Goal: Complete application form: Complete application form

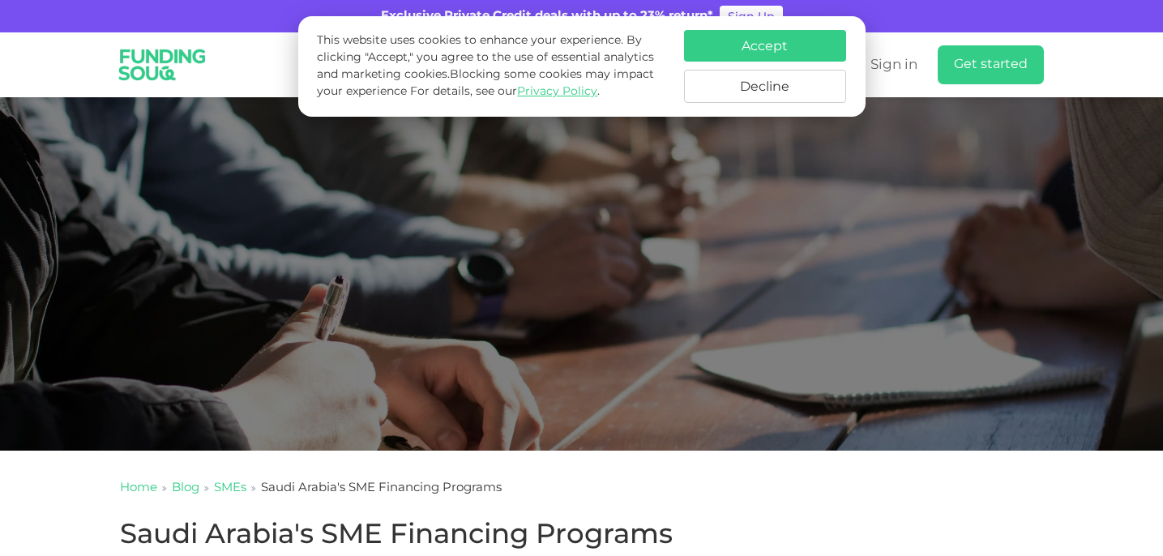
click at [784, 41] on button "Accept" at bounding box center [765, 46] width 162 height 32
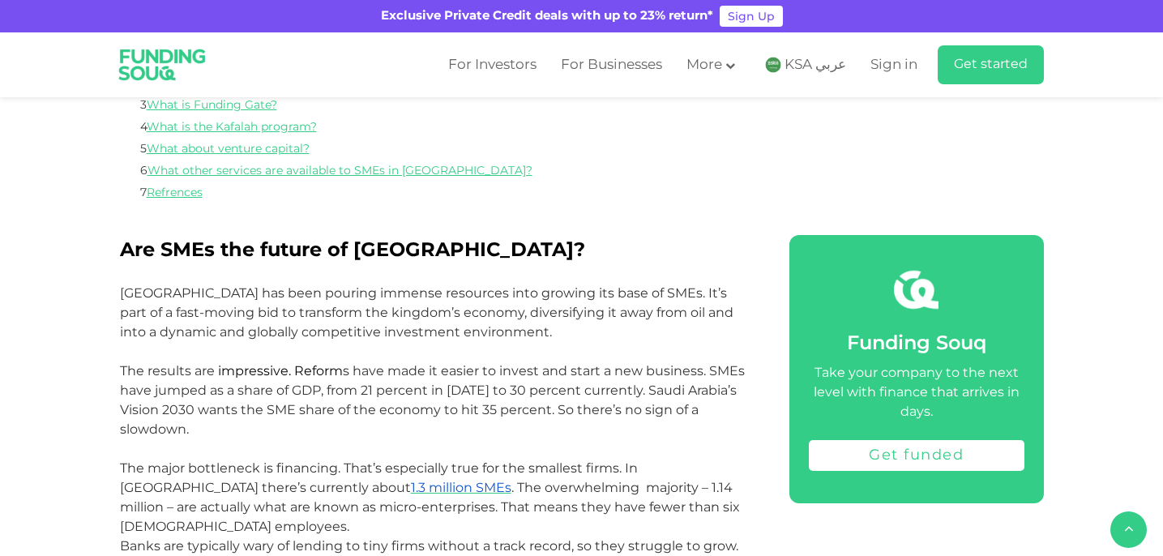
scroll to position [635, 0]
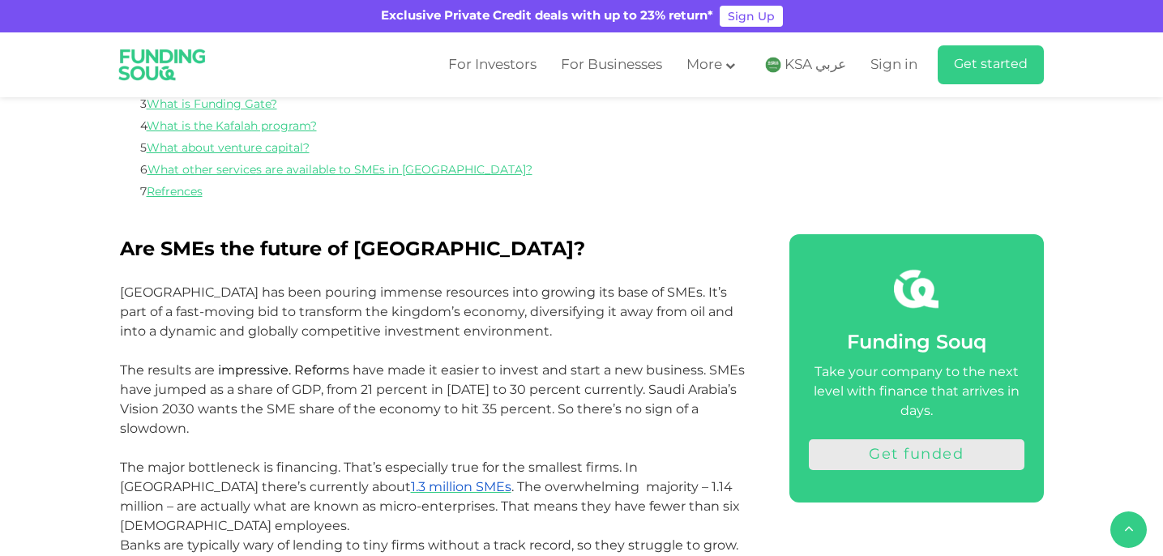
click at [899, 453] on link "Get funded" at bounding box center [917, 454] width 216 height 31
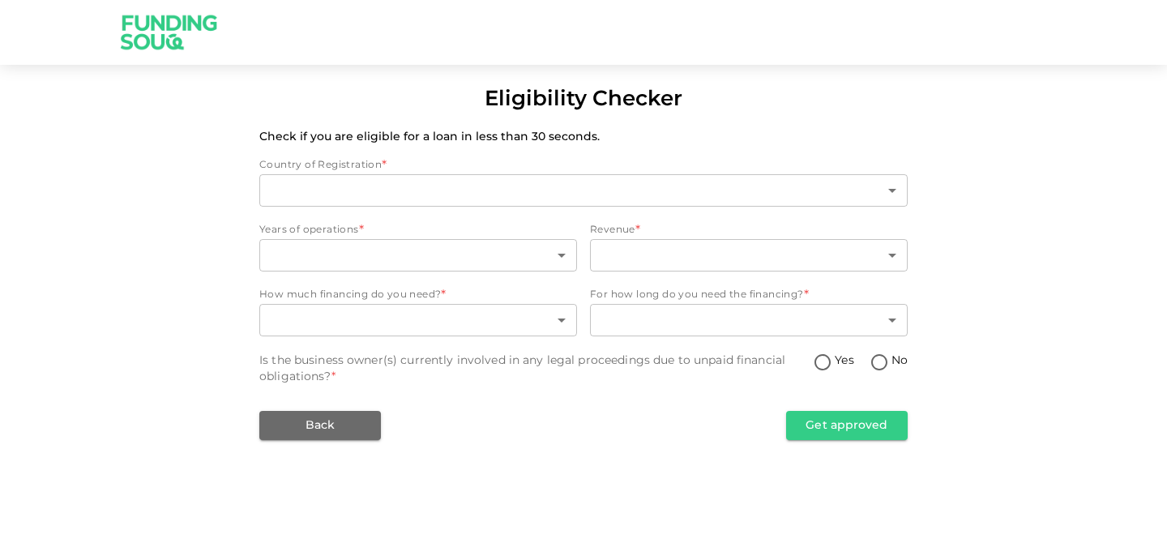
type input "2"
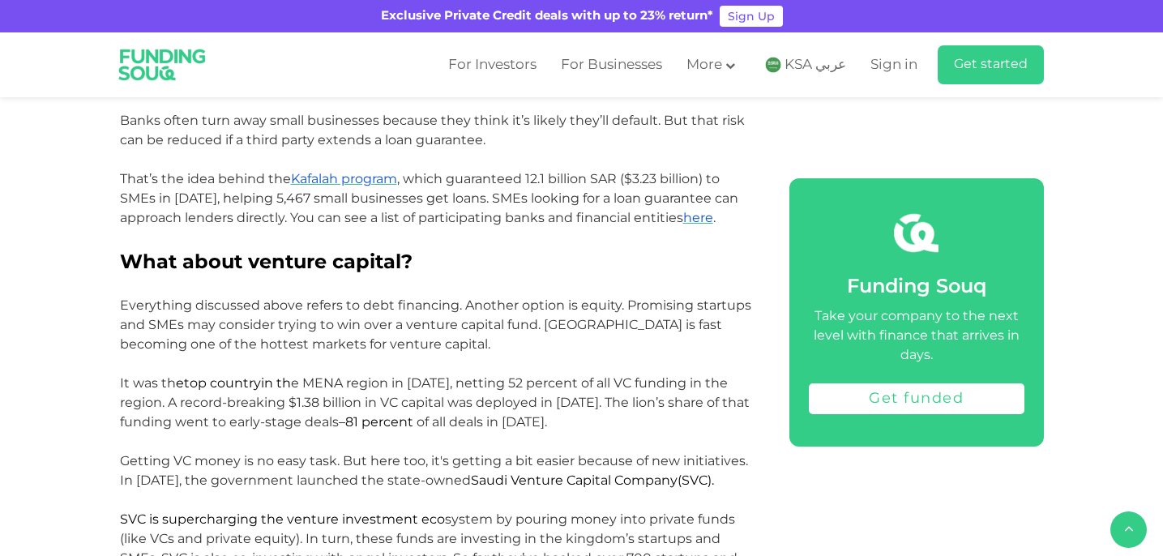
scroll to position [2032, 0]
